Goal: Information Seeking & Learning: Understand process/instructions

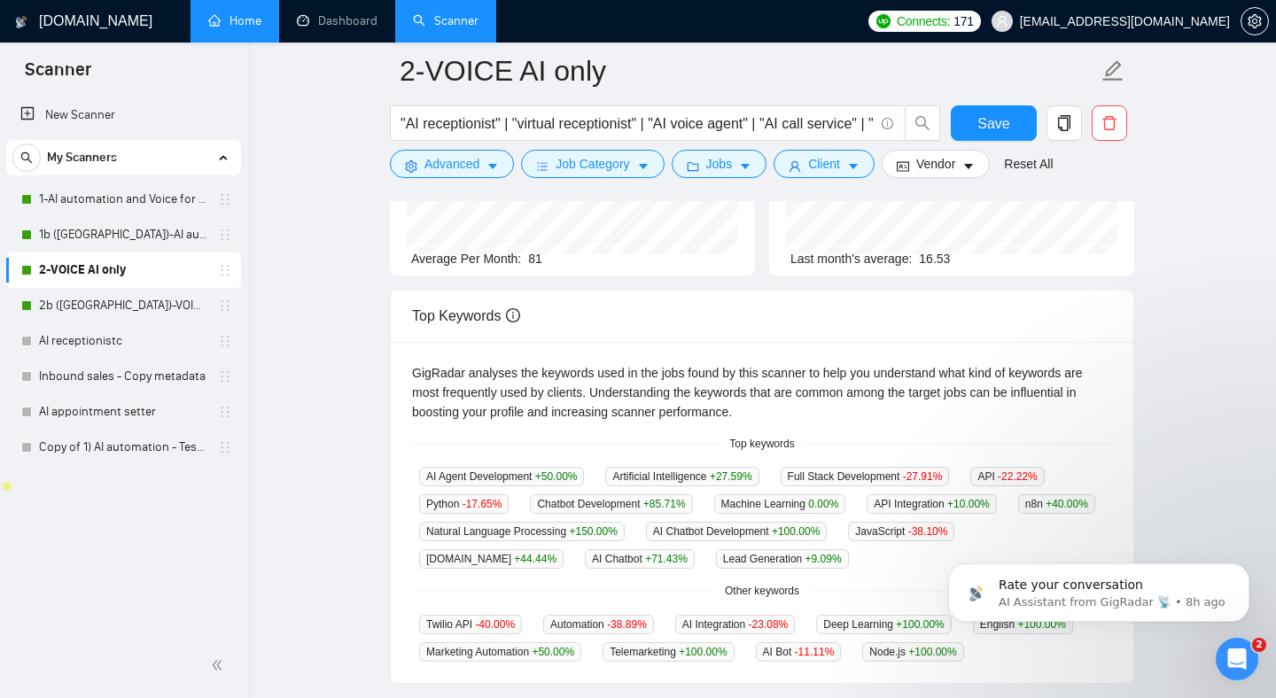
click at [247, 13] on link "Home" at bounding box center [234, 20] width 53 height 15
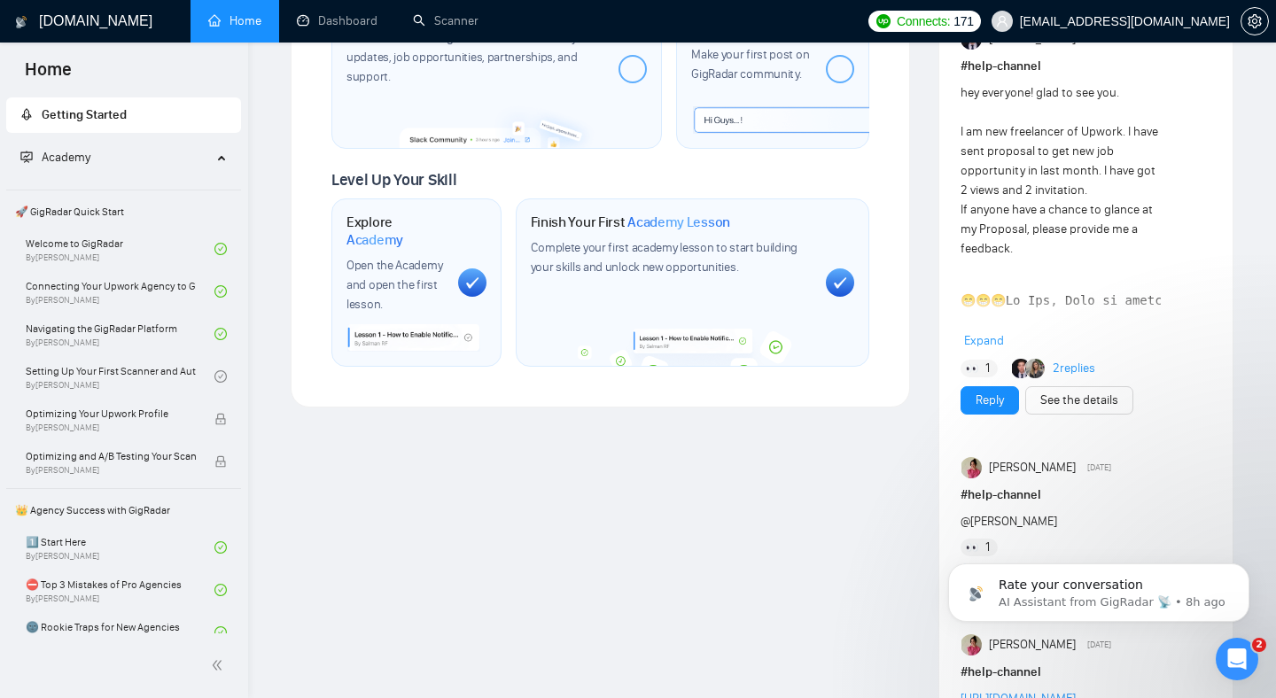
scroll to position [983, 0]
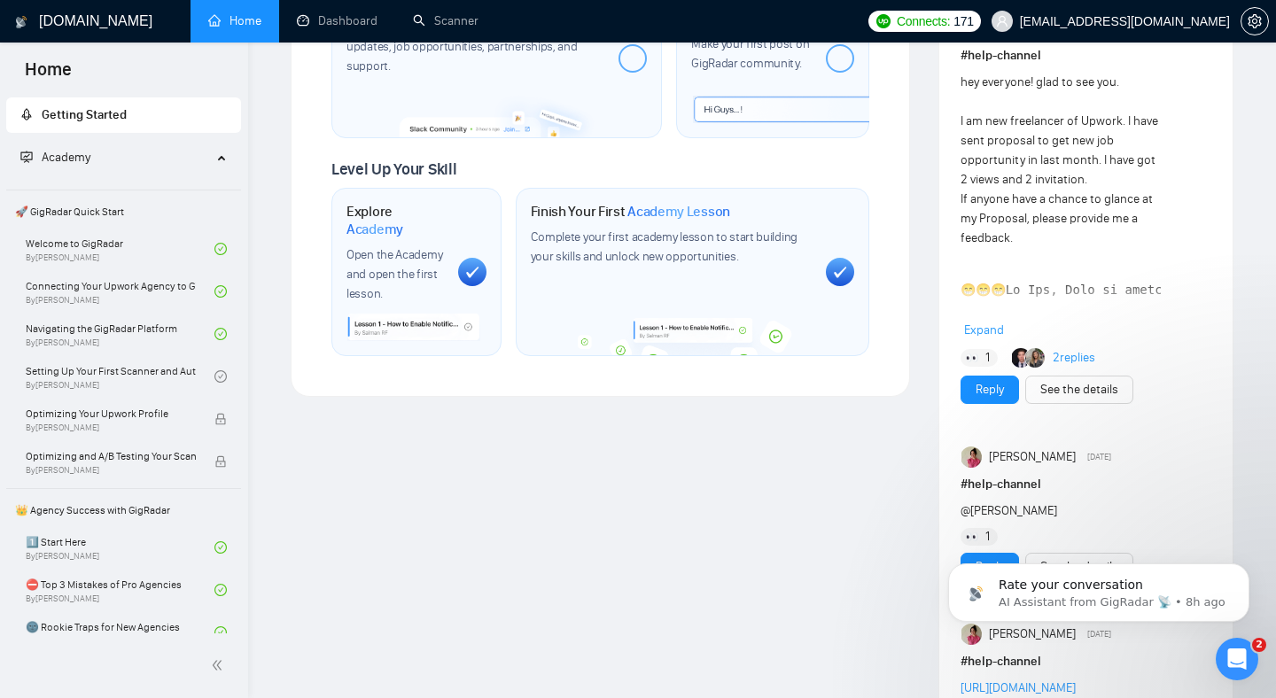
drag, startPoint x: 353, startPoint y: 400, endPoint x: 281, endPoint y: 392, distance: 72.2
click at [350, 400] on div "Welcome to GigRadar We're excited to have you on board. Get ready to streamline…" at bounding box center [600, 224] width 648 height 2274
click at [163, 375] on link "Setting Up Your First Scanner and Auto-Bidder By [PERSON_NAME]" at bounding box center [120, 376] width 189 height 39
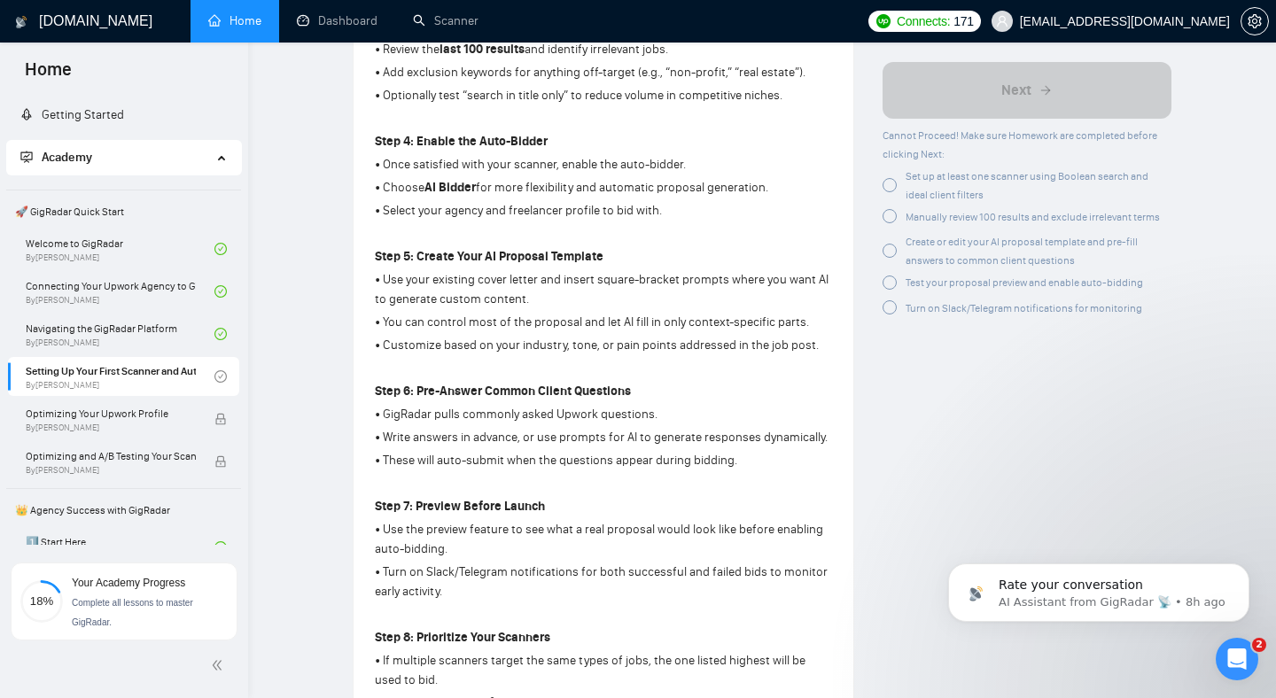
scroll to position [927, 0]
drag, startPoint x: 619, startPoint y: 371, endPoint x: 535, endPoint y: 345, distance: 88.3
click at [488, 234] on div "Step 1: Understand the Search Logic • GigRadar uses Boolean search to find jobs…" at bounding box center [603, 194] width 457 height 1081
click at [550, 357] on p at bounding box center [603, 365] width 457 height 19
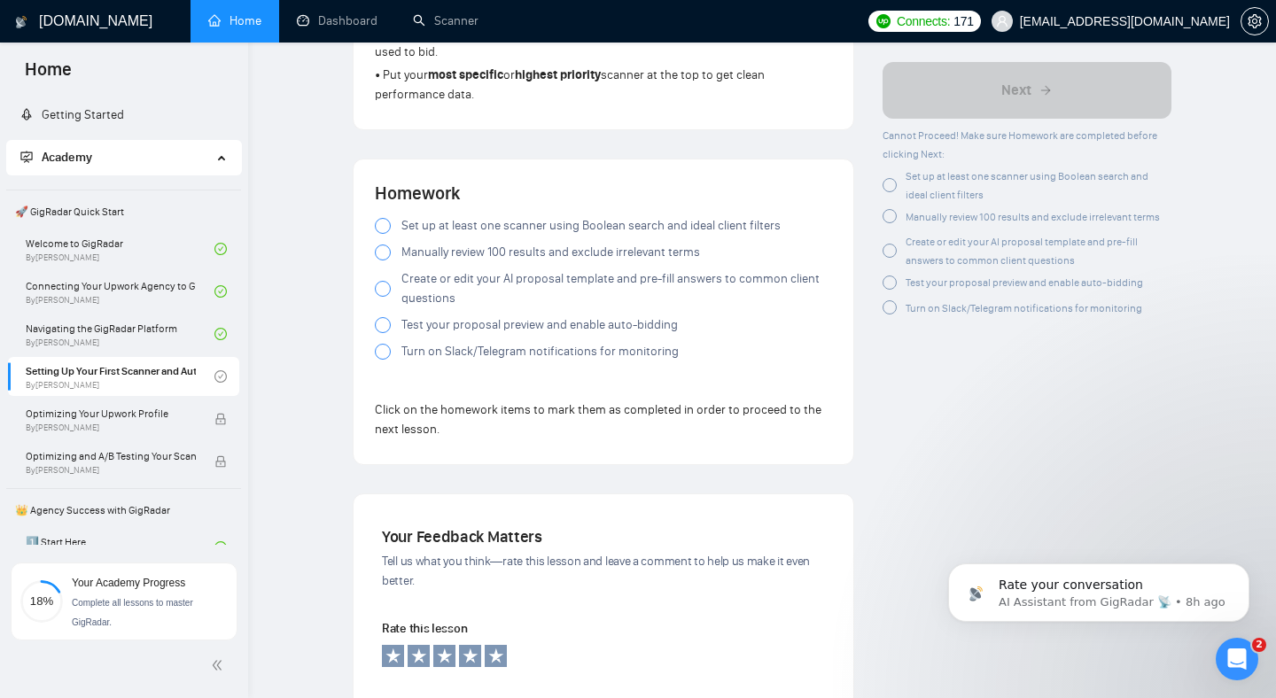
scroll to position [1566, 0]
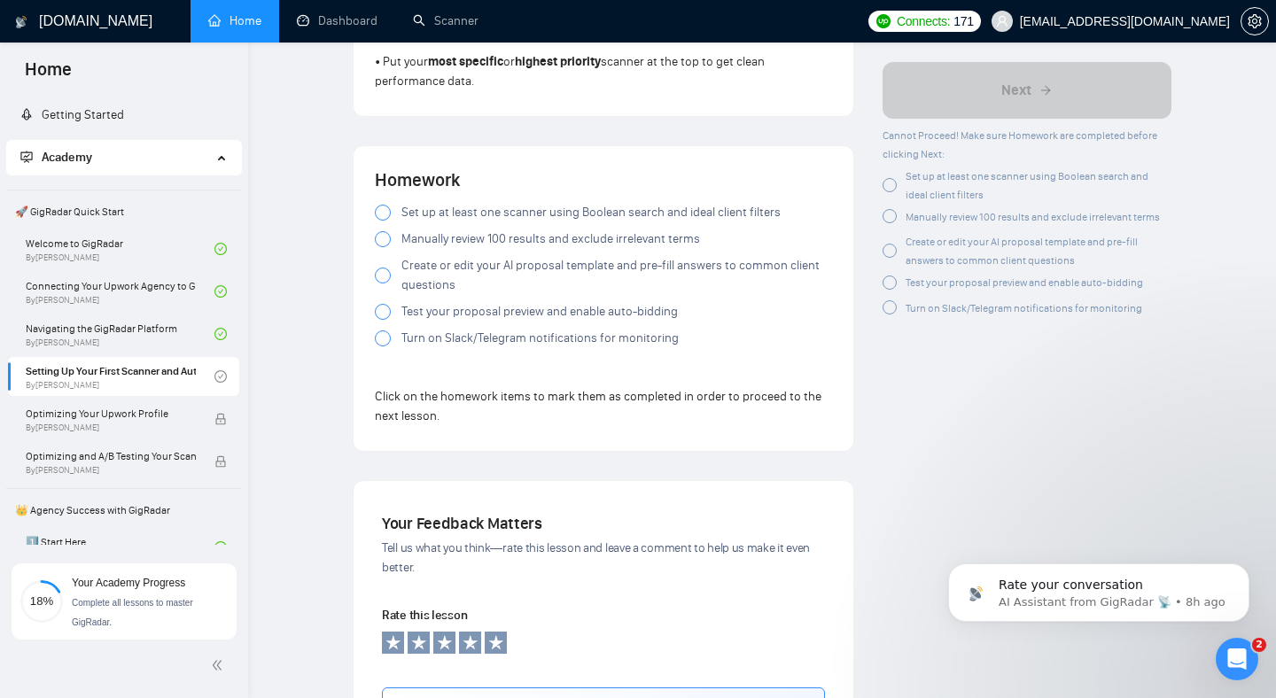
click at [474, 203] on span "Set up at least one scanner using Boolean search and ideal client filters" at bounding box center [590, 212] width 379 height 19
click at [431, 229] on span "Manually review 100 results and exclude irrelevant terms" at bounding box center [550, 238] width 299 height 19
click at [494, 256] on span "Create or edit your AI proposal template and pre-fill answers to common client …" at bounding box center [616, 275] width 431 height 39
click at [489, 302] on span "Test your proposal preview and enable auto-bidding" at bounding box center [539, 311] width 276 height 19
click at [494, 329] on span "Turn on Slack/Telegram notifications for monitoring" at bounding box center [539, 338] width 277 height 19
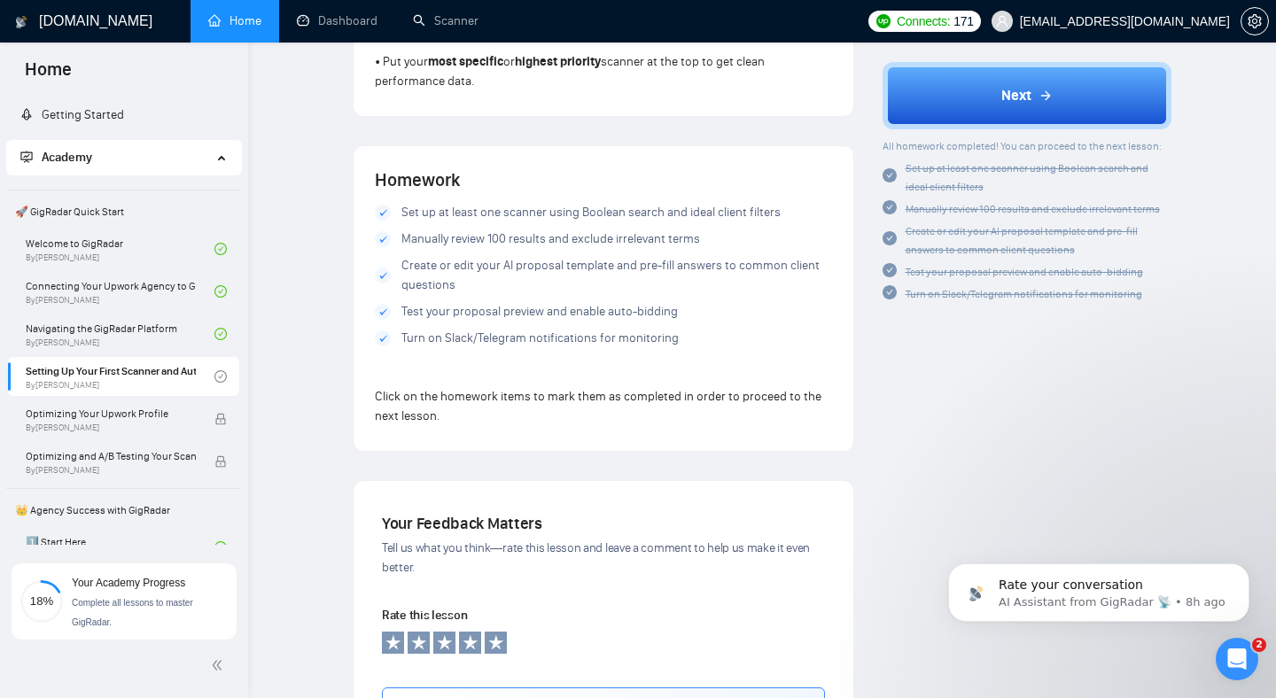
click at [470, 302] on span "Test your proposal preview and enable auto-bidding" at bounding box center [539, 311] width 276 height 19
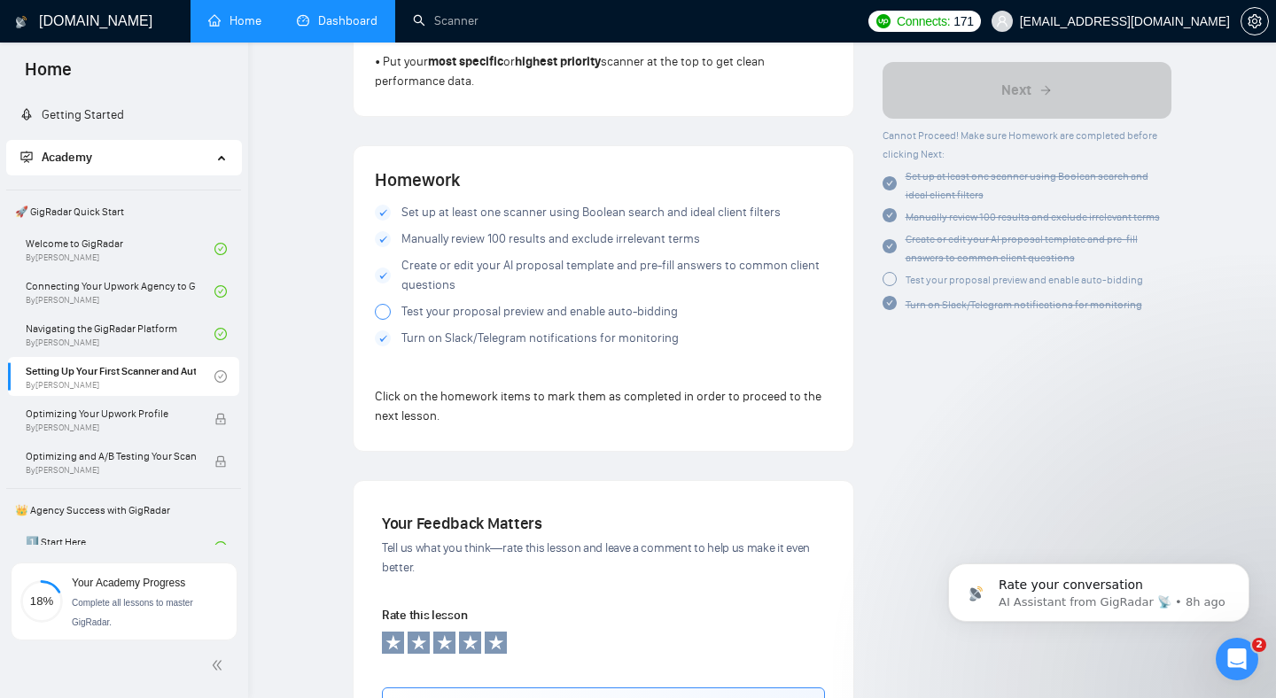
drag, startPoint x: 374, startPoint y: 47, endPoint x: 348, endPoint y: 27, distance: 32.8
click at [348, 27] on link "Dashboard" at bounding box center [337, 20] width 81 height 15
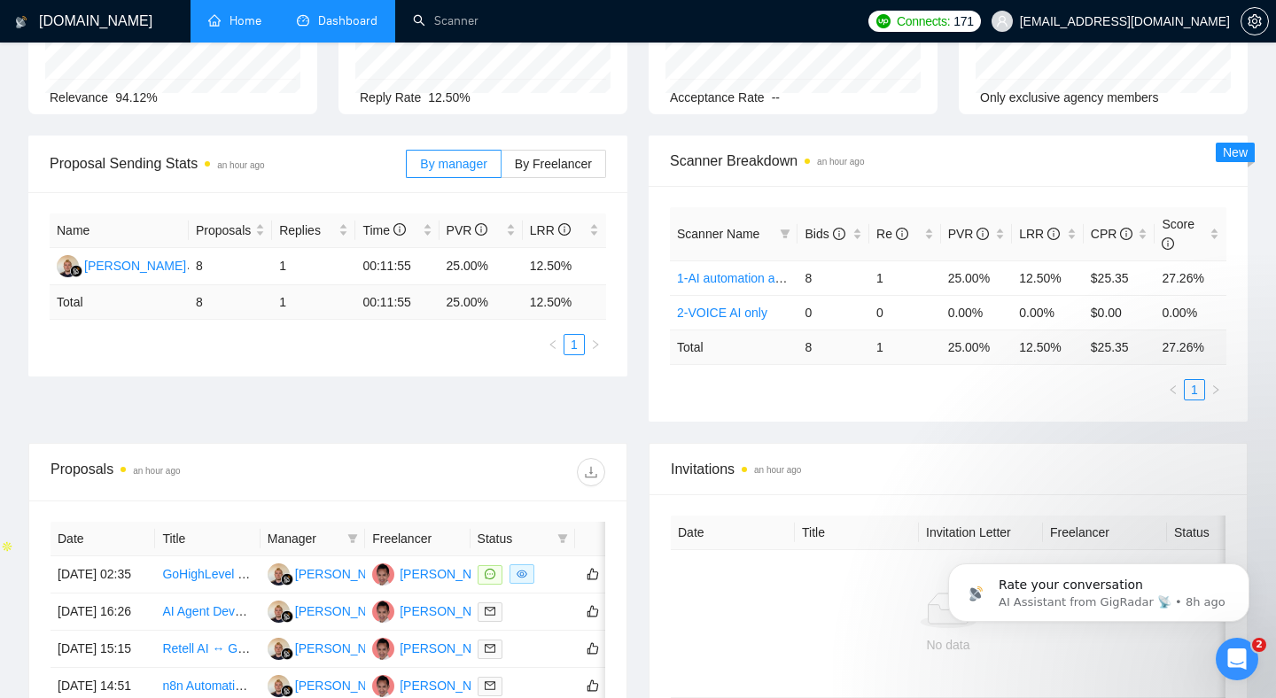
scroll to position [177, 0]
